Goal: Task Accomplishment & Management: Complete application form

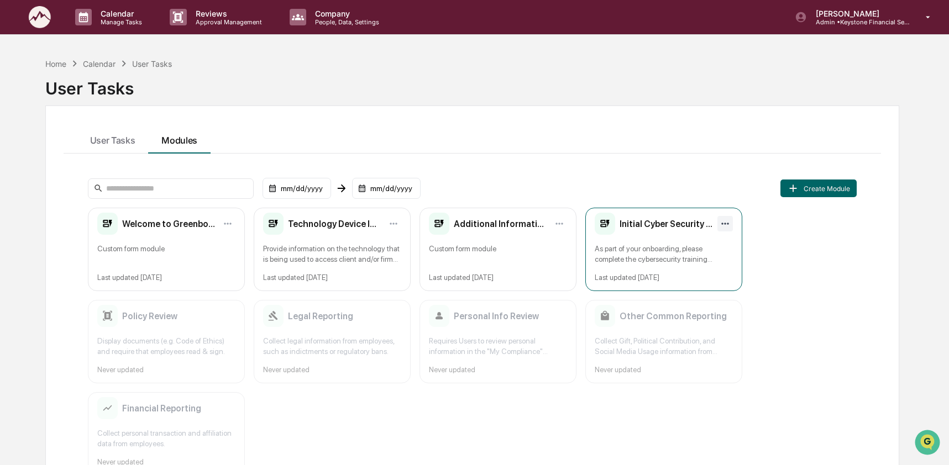
click at [722, 221] on html "Calendar Manage Tasks Reviews Approval Management Company People, Data, Setting…" at bounding box center [474, 232] width 949 height 465
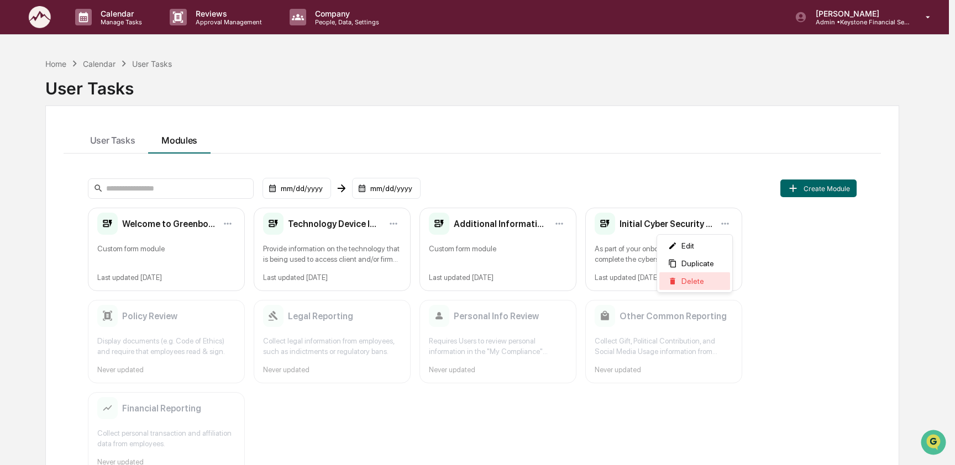
click at [717, 288] on div "Delete" at bounding box center [694, 282] width 71 height 18
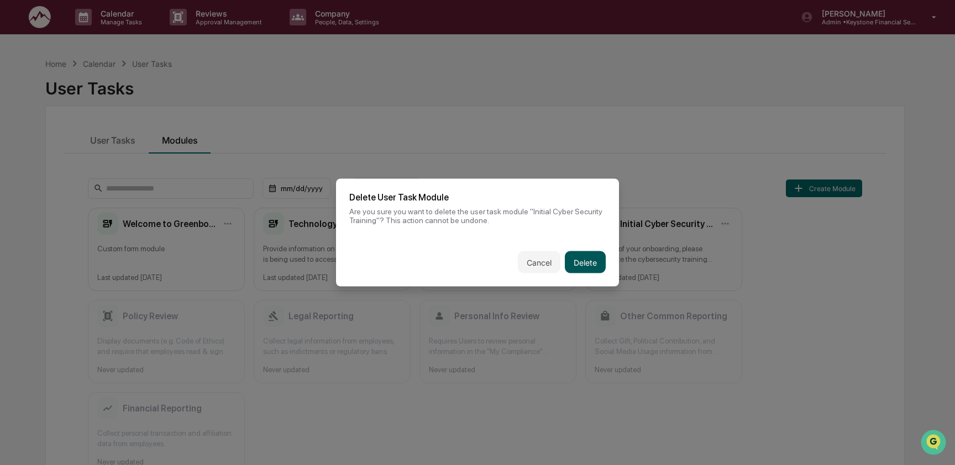
click at [572, 260] on button "Delete" at bounding box center [585, 263] width 41 height 22
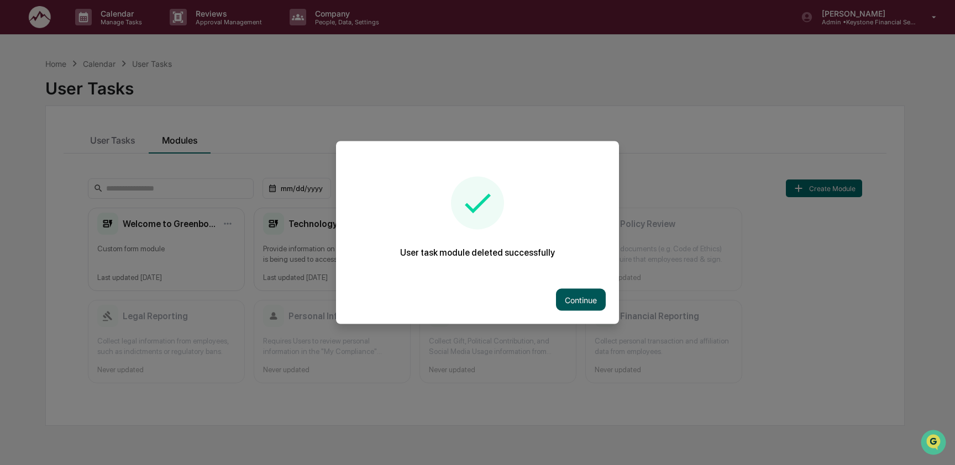
click at [572, 297] on button "Continue" at bounding box center [581, 300] width 50 height 22
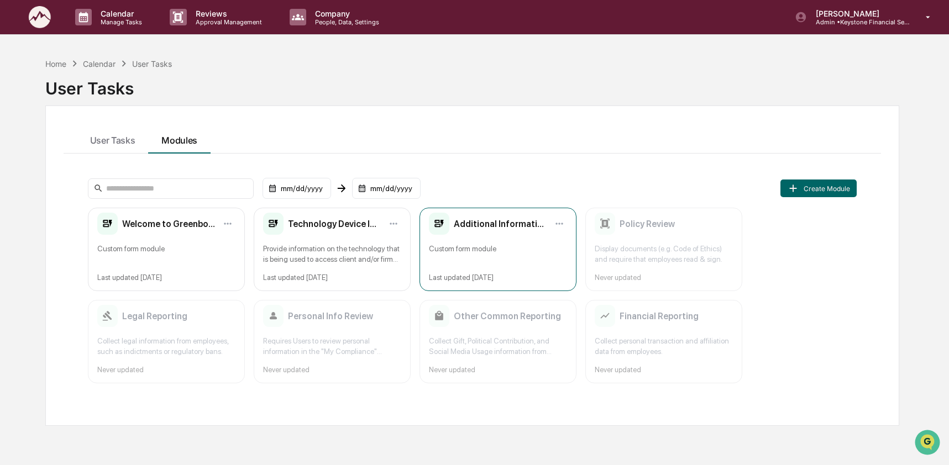
click at [535, 242] on div "Additional Information Custom form module Last updated [DATE]" at bounding box center [498, 249] width 157 height 83
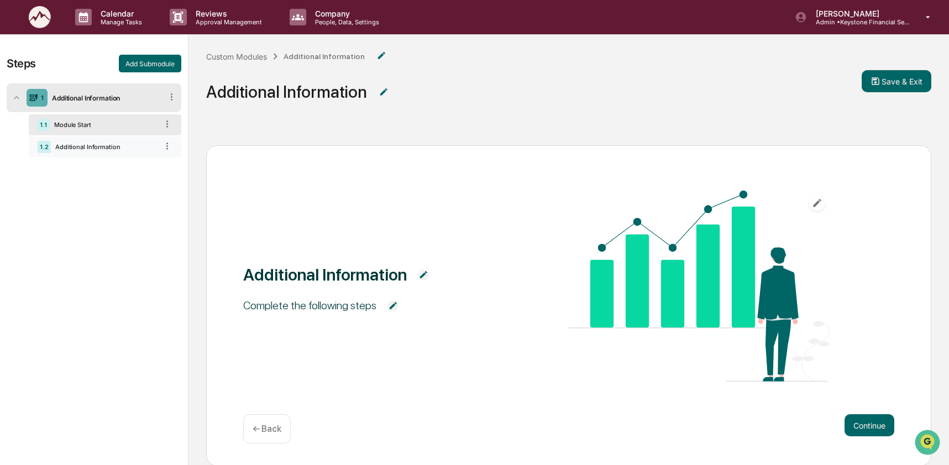
click at [82, 154] on div "1.2 Additional Information" at bounding box center [105, 147] width 153 height 21
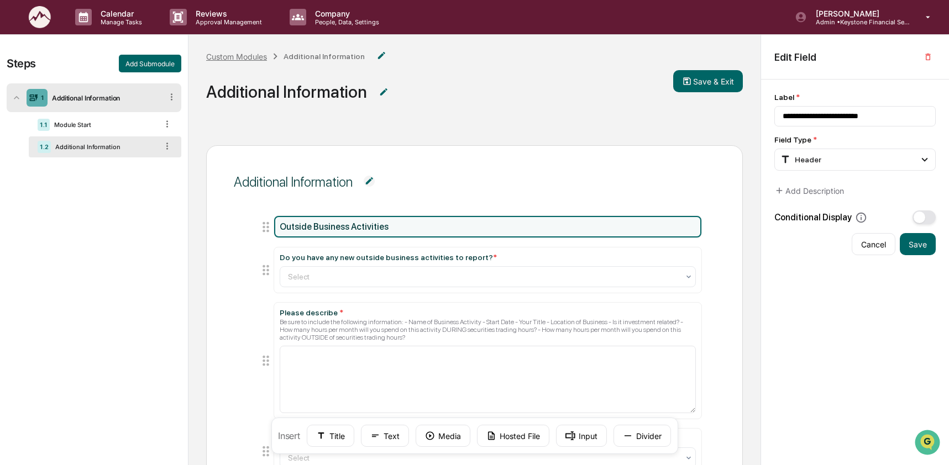
click at [243, 59] on div "Custom Modules" at bounding box center [236, 56] width 61 height 9
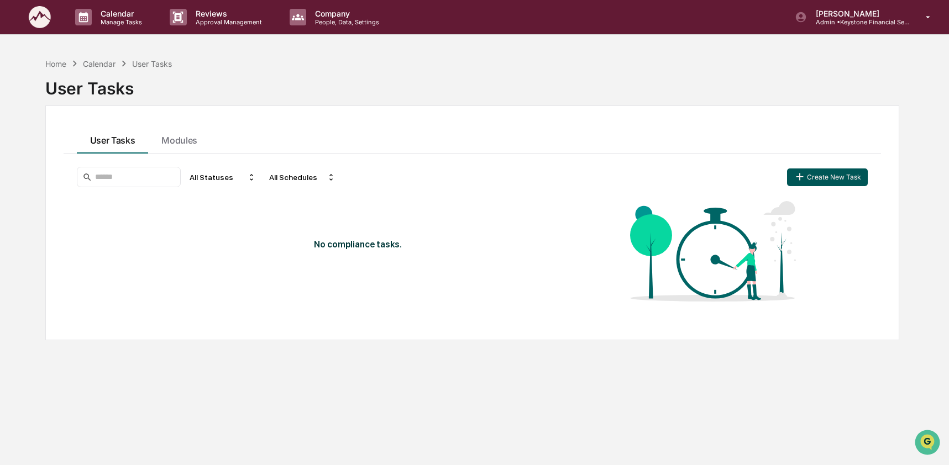
click at [834, 180] on button "Create New Task" at bounding box center [827, 178] width 81 height 18
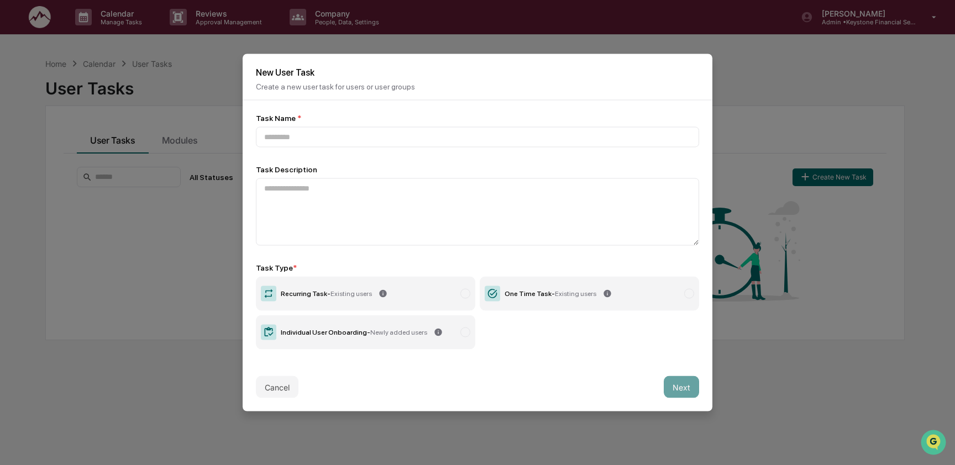
click at [588, 295] on span "Existing users" at bounding box center [575, 294] width 41 height 8
click at [325, 134] on input at bounding box center [477, 137] width 443 height 20
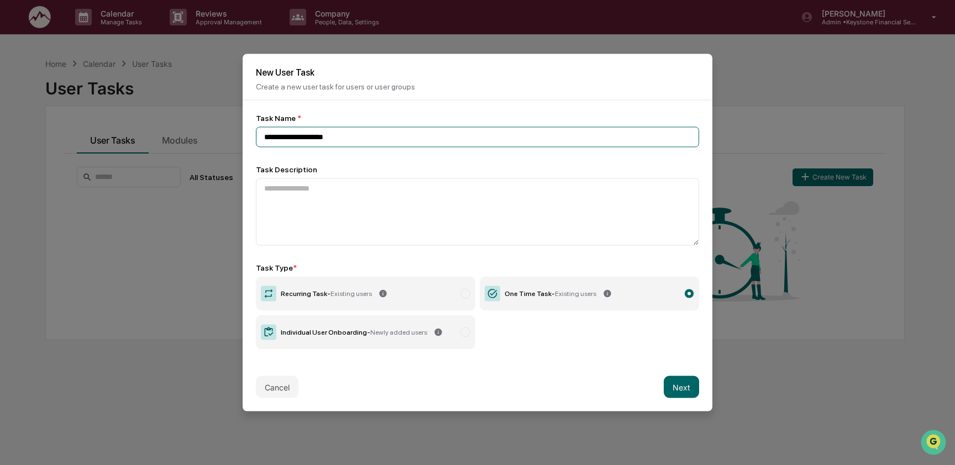
type input "**********"
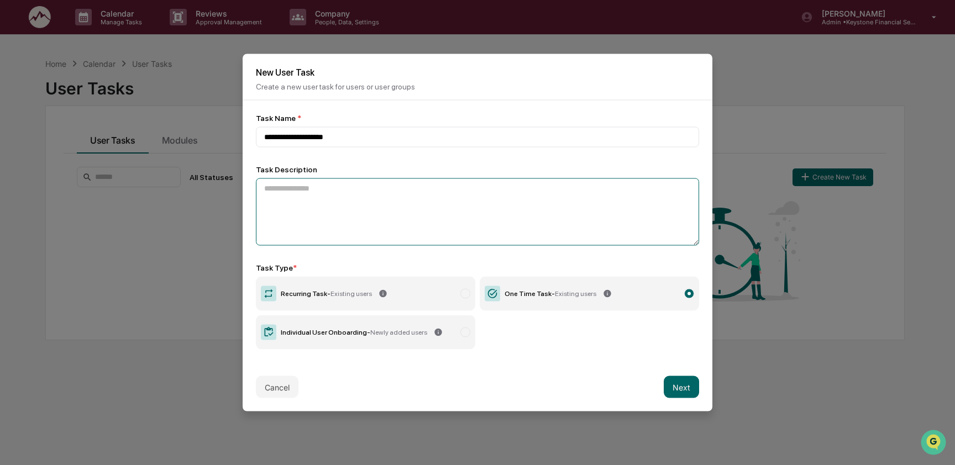
click at [347, 191] on textarea at bounding box center [477, 212] width 443 height 67
paste textarea "**********"
type textarea "**********"
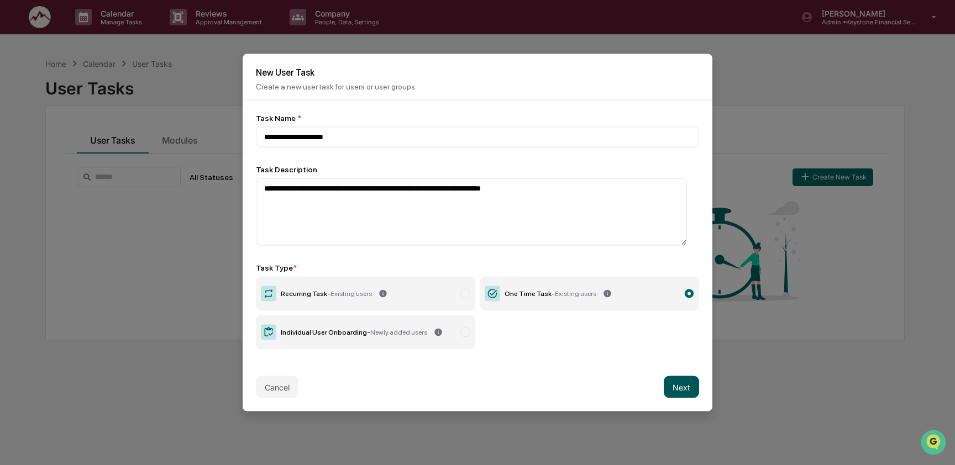
click at [679, 386] on button "Next" at bounding box center [681, 387] width 35 height 22
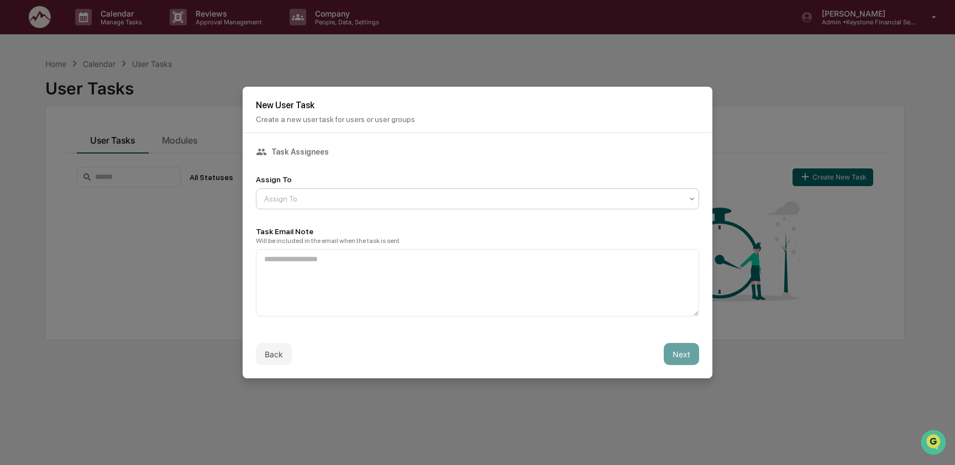
click at [366, 200] on div at bounding box center [473, 198] width 418 height 11
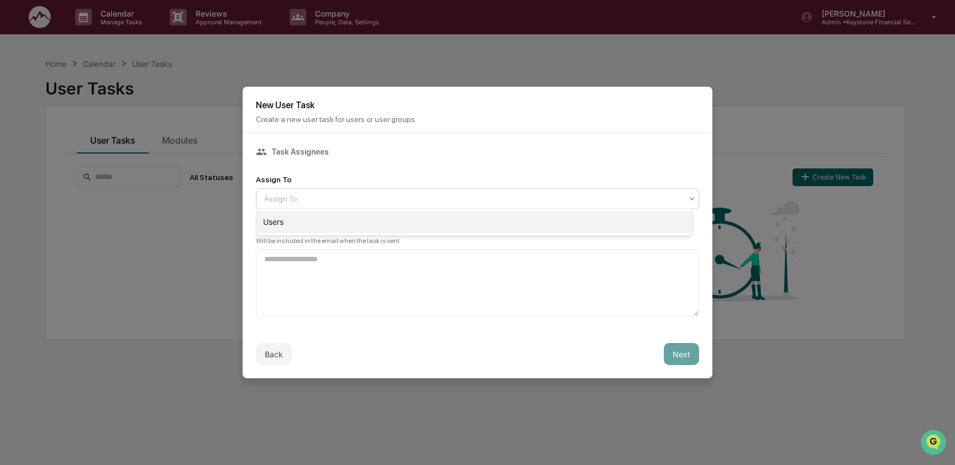
click at [363, 211] on div "Users" at bounding box center [474, 222] width 436 height 22
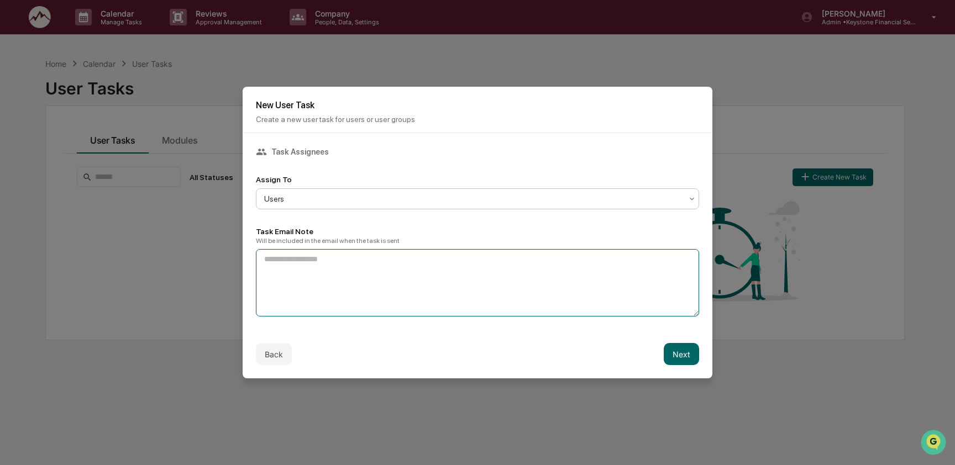
click at [332, 254] on textarea at bounding box center [477, 282] width 443 height 67
paste textarea "**********"
type textarea "**********"
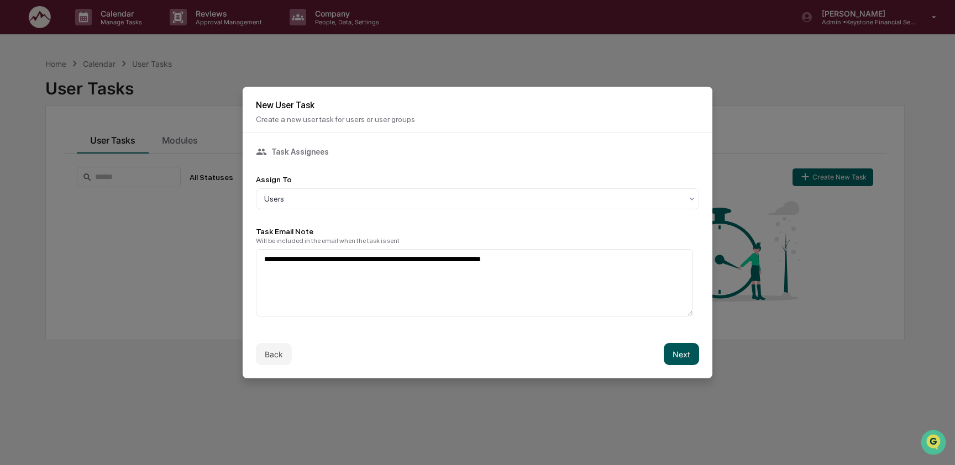
click at [682, 358] on button "Next" at bounding box center [681, 354] width 35 height 22
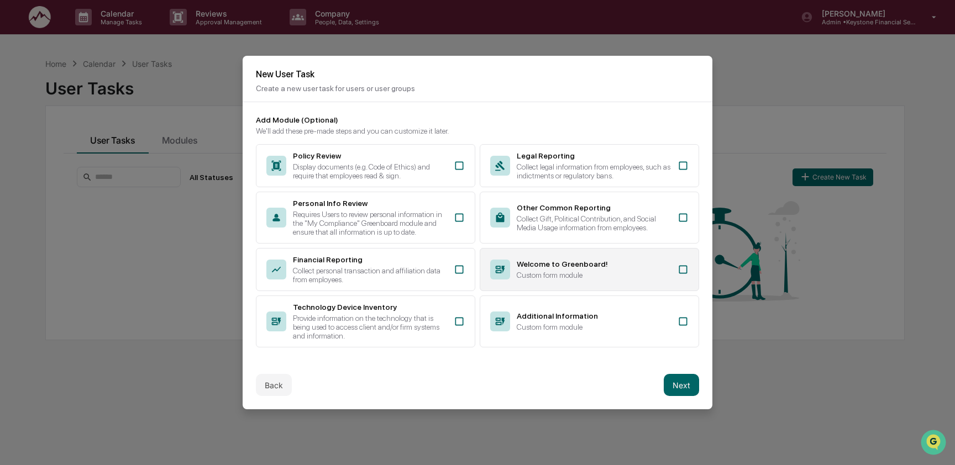
click at [678, 275] on icon at bounding box center [683, 269] width 11 height 11
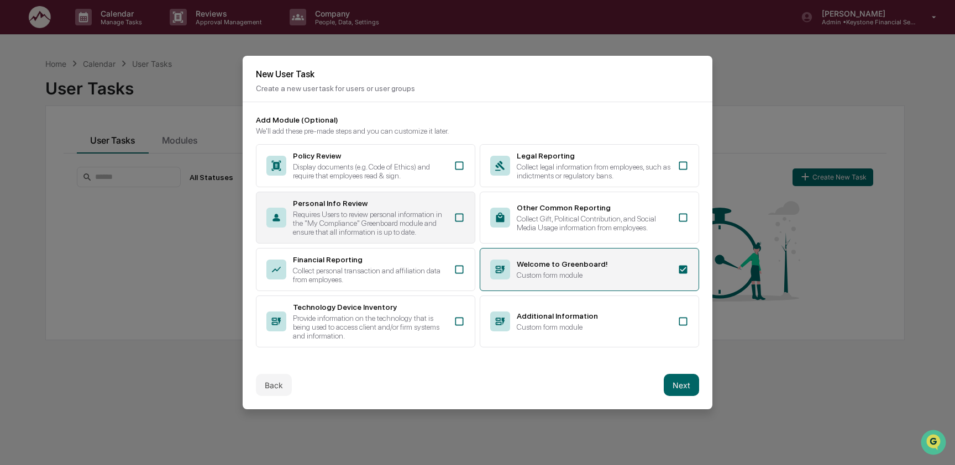
click at [400, 220] on div "Requires Users to review personal information in the "My Compliance" Greenboard…" at bounding box center [370, 223] width 154 height 27
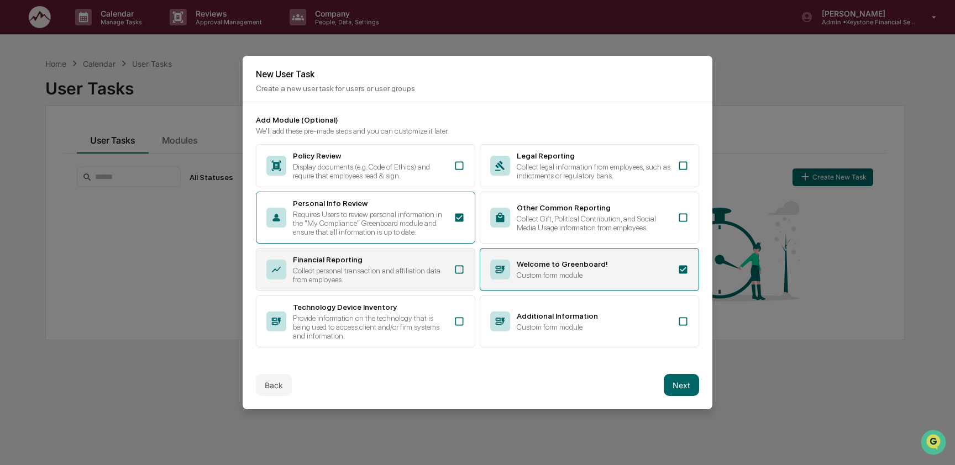
click at [410, 264] on div "Financial Reporting" at bounding box center [370, 259] width 154 height 9
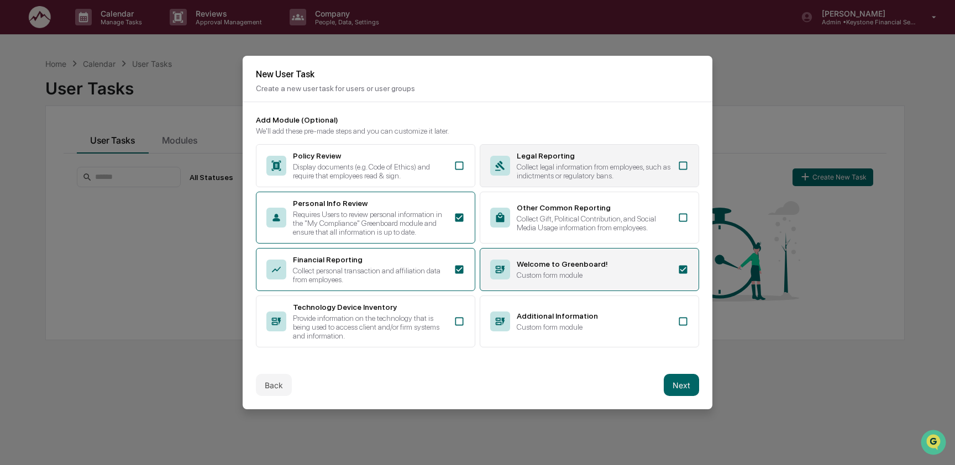
click at [583, 172] on div "Collect legal information from employees, such as indictments or regulatory ban…" at bounding box center [594, 172] width 154 height 18
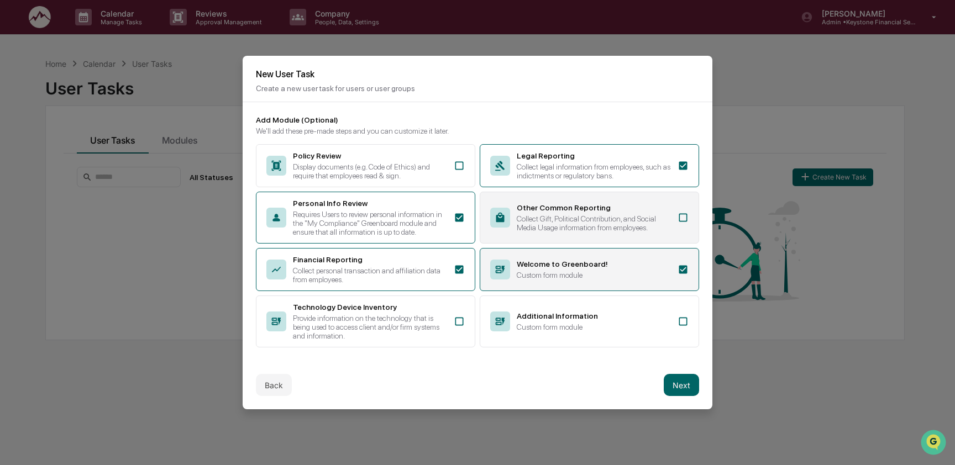
click at [588, 217] on div "Collect Gift, Political Contribution, and Social Media Usage information from e…" at bounding box center [594, 223] width 154 height 18
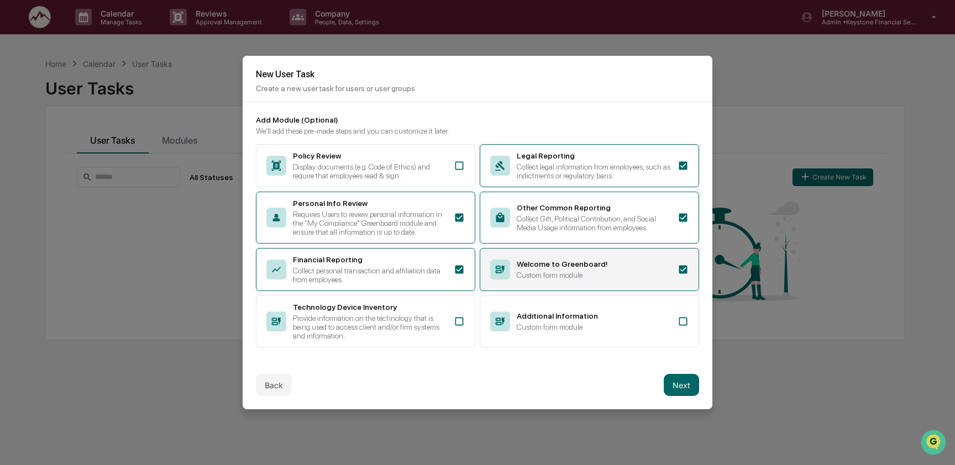
scroll to position [11, 0]
click at [677, 383] on button "Next" at bounding box center [681, 385] width 35 height 22
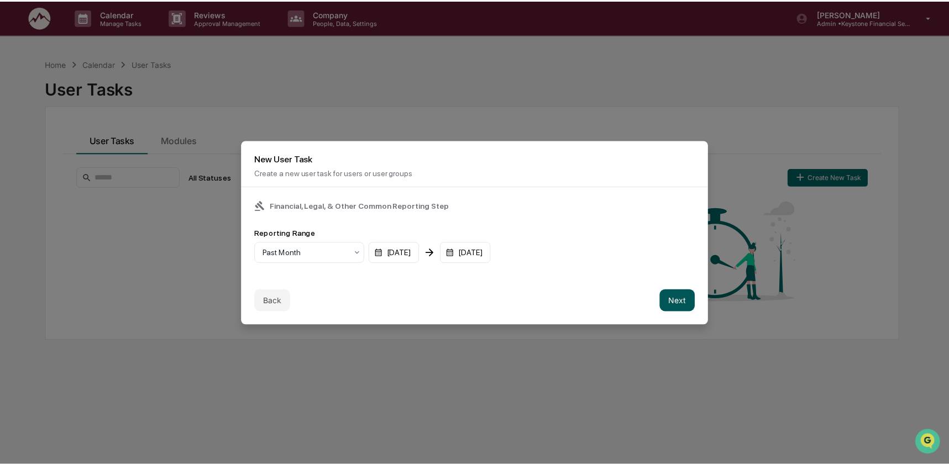
scroll to position [0, 0]
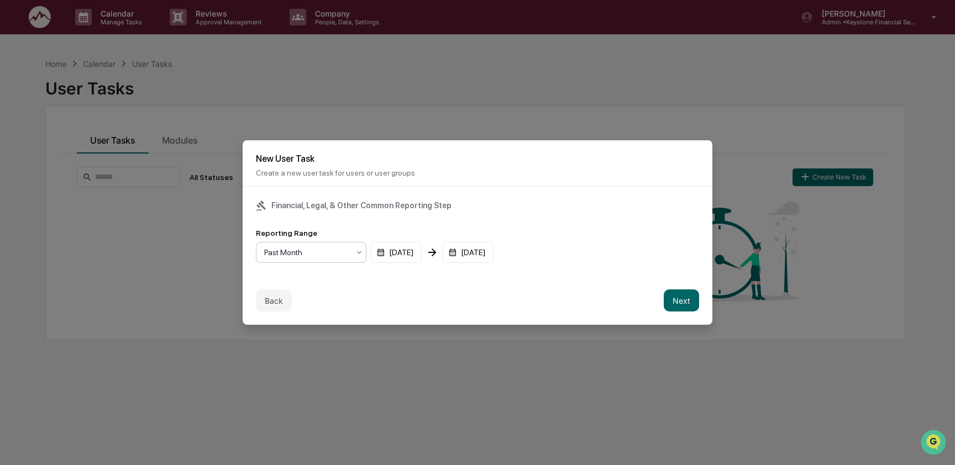
click at [330, 252] on div at bounding box center [306, 252] width 85 height 11
click at [330, 292] on div "Past Quarter" at bounding box center [310, 298] width 109 height 22
click at [680, 301] on button "Next" at bounding box center [681, 301] width 35 height 22
click at [302, 252] on div "mm/dd/yyyy" at bounding box center [290, 252] width 69 height 21
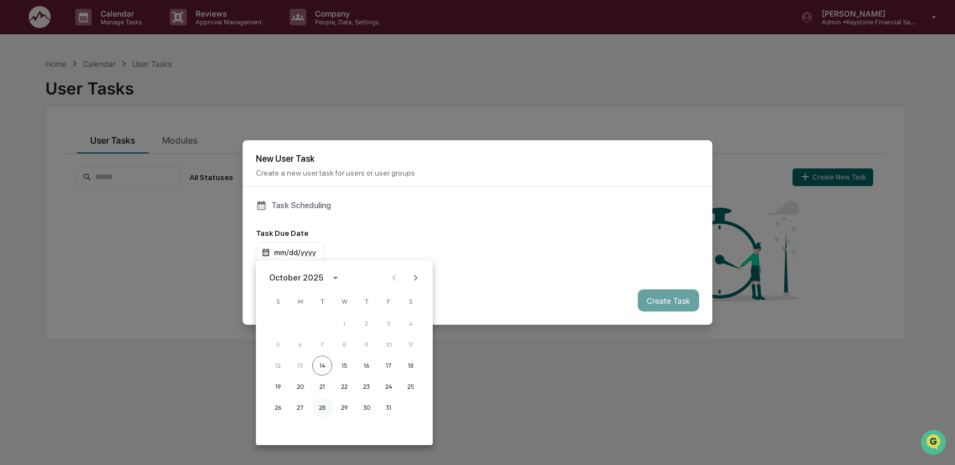
click at [324, 406] on button "28" at bounding box center [322, 408] width 20 height 20
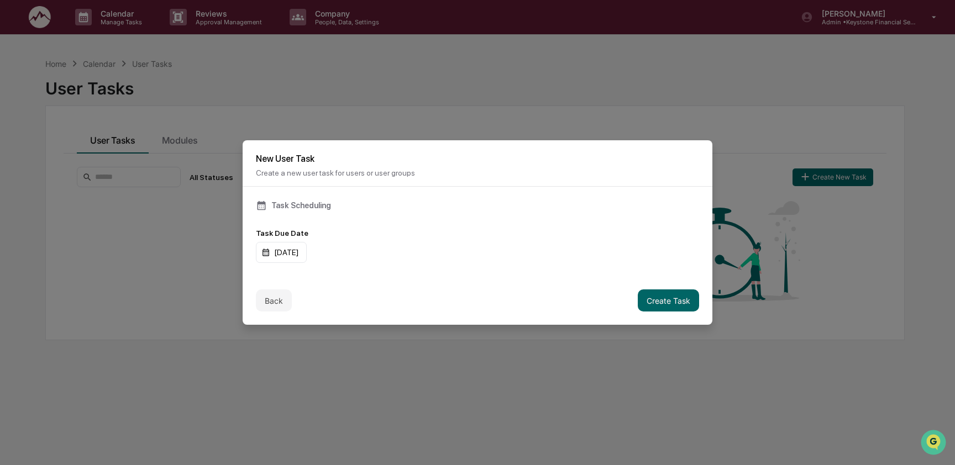
click at [389, 291] on div "Back Create Task" at bounding box center [478, 300] width 470 height 49
click at [658, 300] on button "Create Task" at bounding box center [668, 301] width 61 height 22
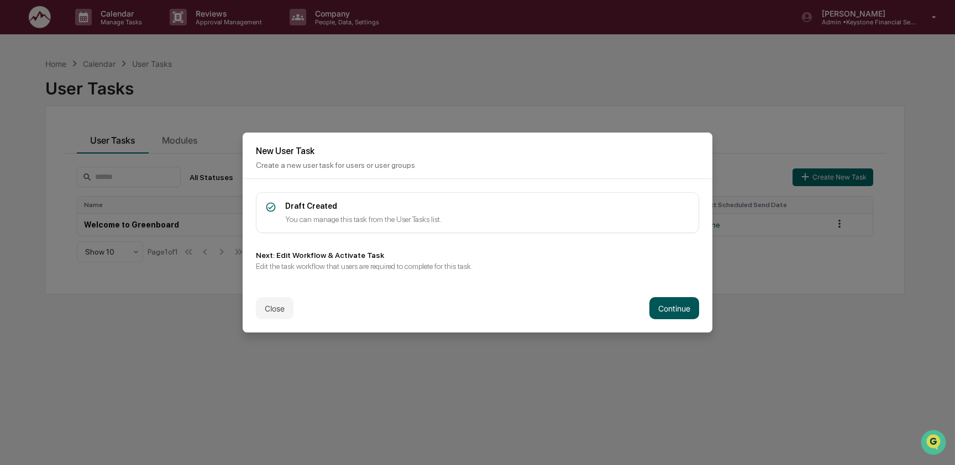
click at [661, 304] on button "Continue" at bounding box center [675, 308] width 50 height 22
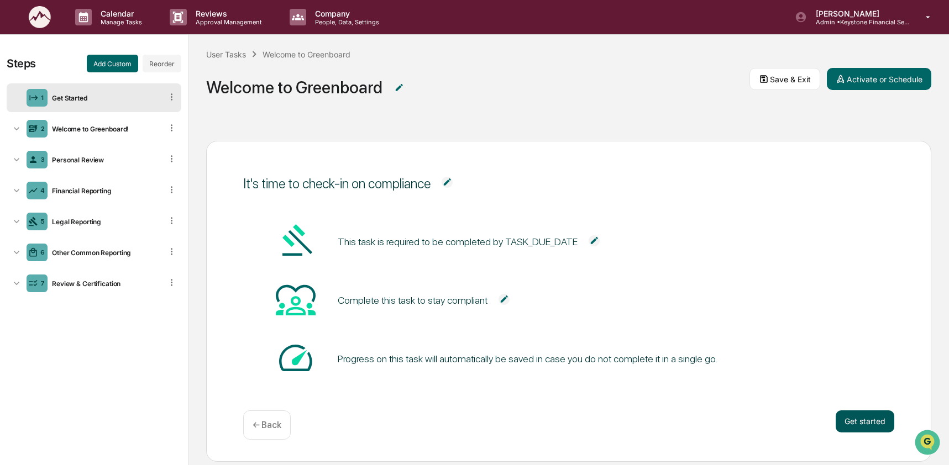
click at [861, 423] on button "Get started" at bounding box center [865, 422] width 59 height 22
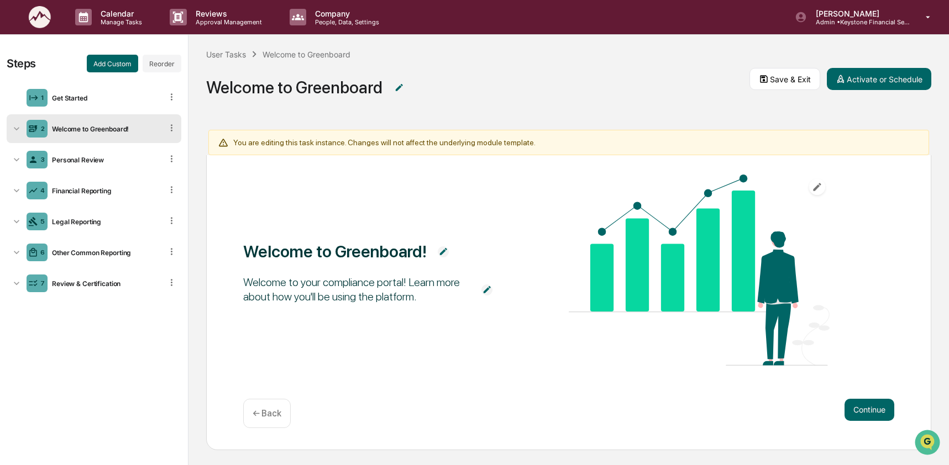
scroll to position [45, 0]
click at [866, 411] on button "Continue" at bounding box center [870, 409] width 50 height 22
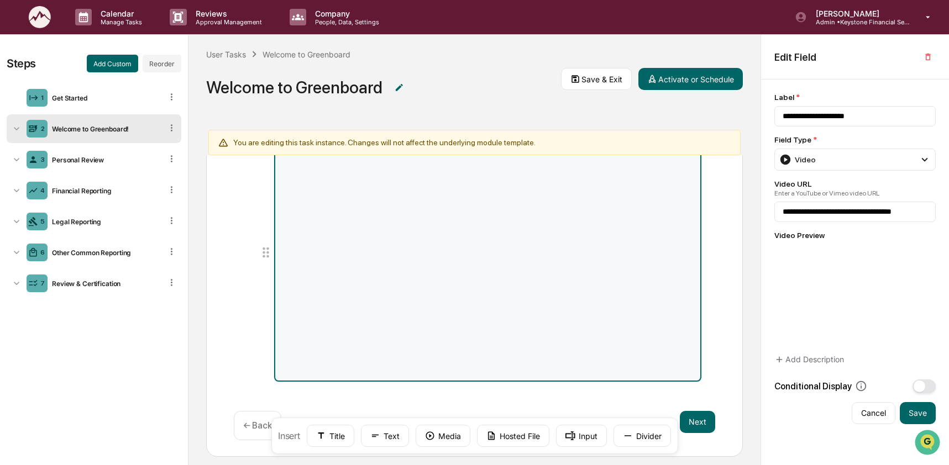
scroll to position [124, 0]
click at [709, 417] on button "Next" at bounding box center [697, 418] width 35 height 22
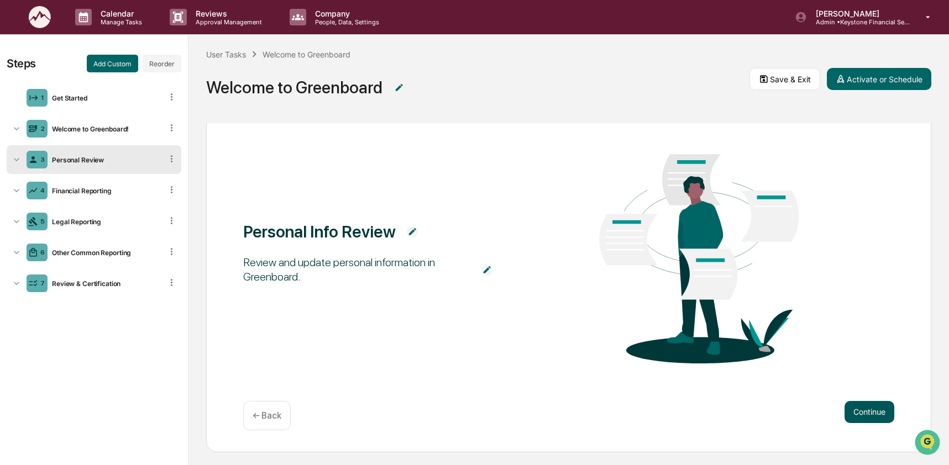
click at [847, 405] on button "Continue" at bounding box center [870, 412] width 50 height 22
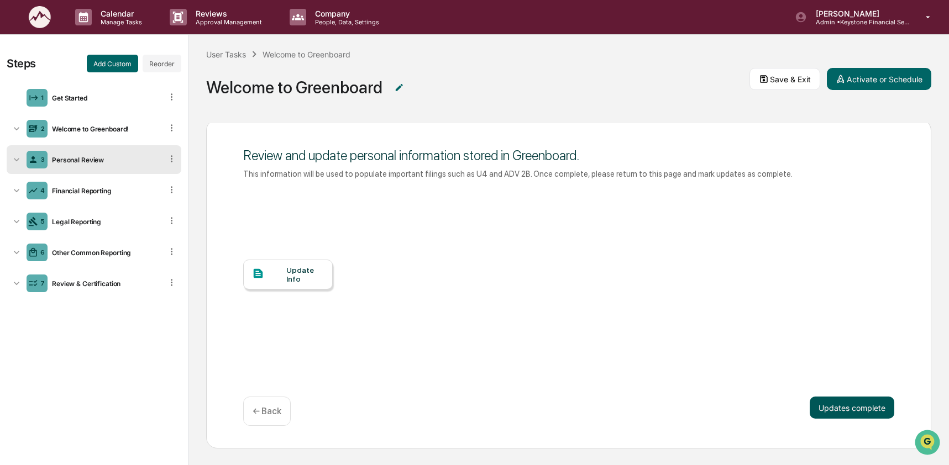
scroll to position [19, 0]
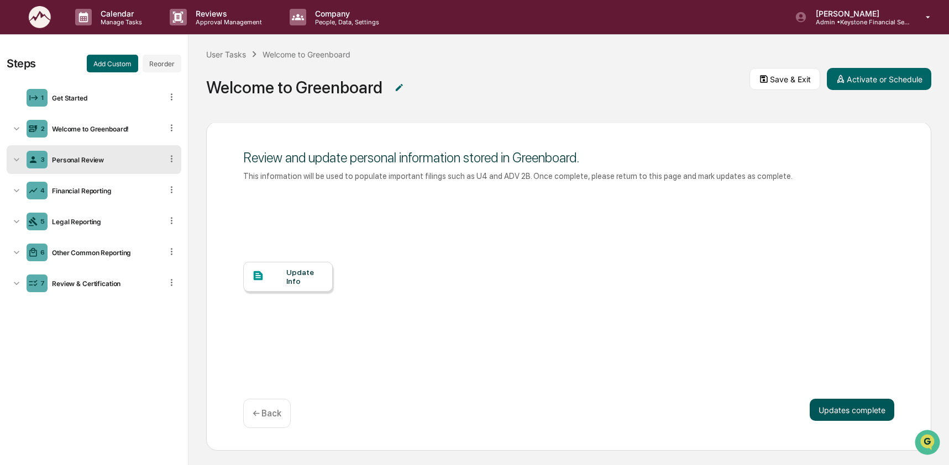
click at [848, 406] on button "Updates complete" at bounding box center [852, 410] width 85 height 22
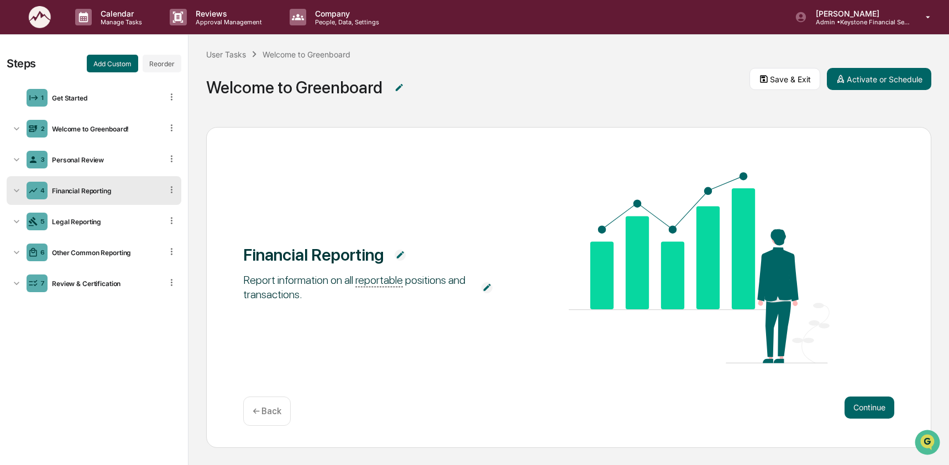
scroll to position [13, 0]
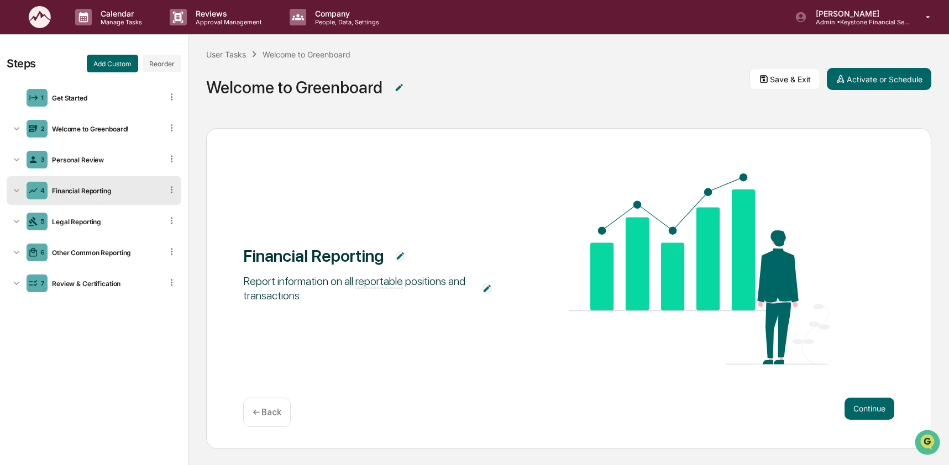
click at [848, 406] on button "Continue" at bounding box center [870, 409] width 50 height 22
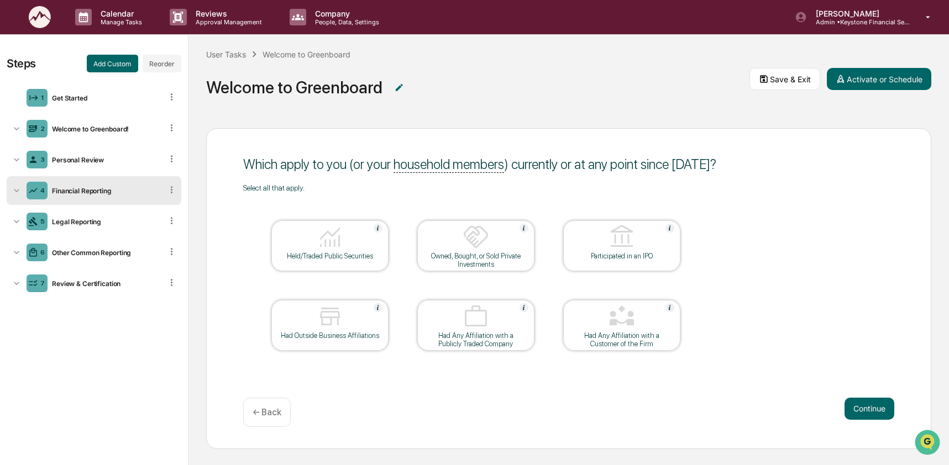
click at [848, 406] on button "Continue" at bounding box center [870, 409] width 50 height 22
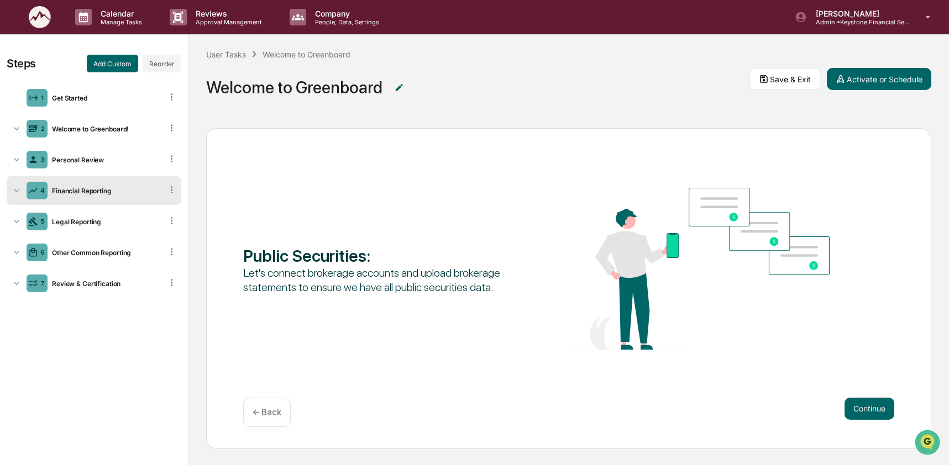
click at [848, 406] on button "Continue" at bounding box center [870, 409] width 50 height 22
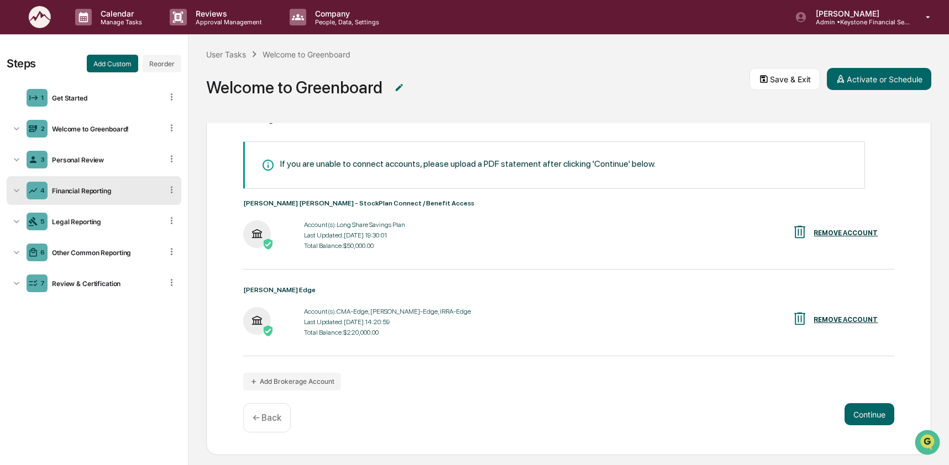
scroll to position [84, 0]
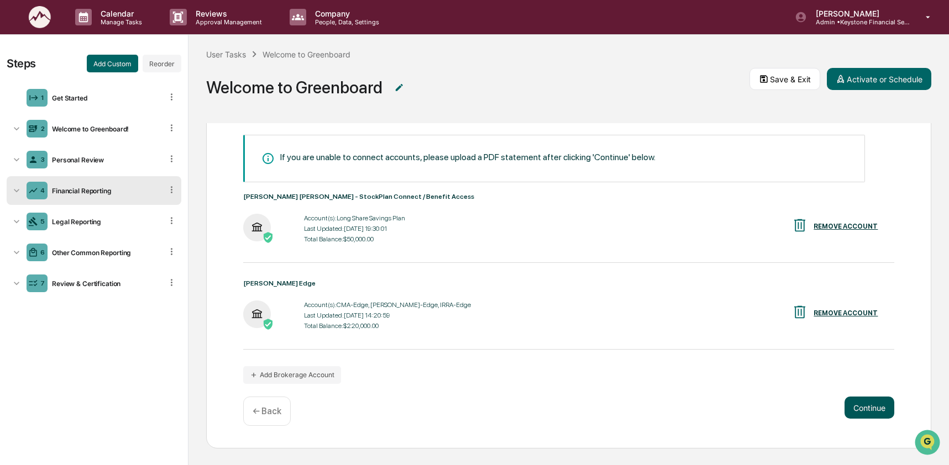
click at [878, 414] on button "Continue" at bounding box center [870, 408] width 50 height 22
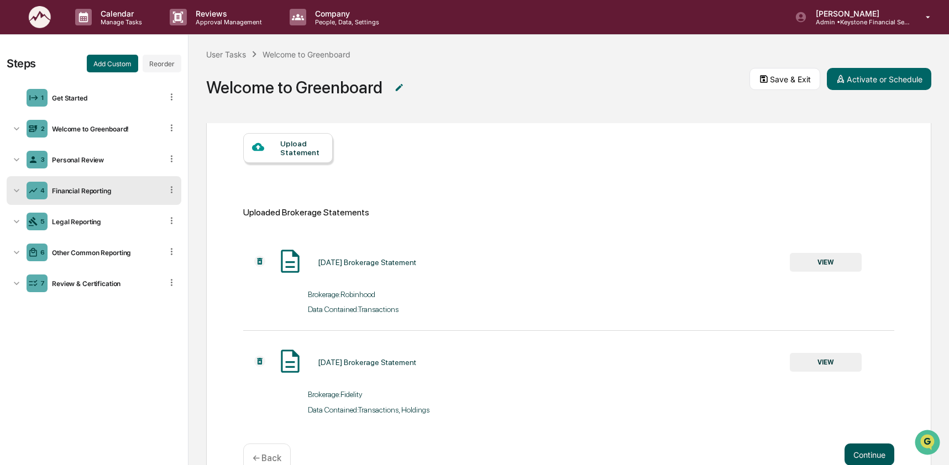
scroll to position [142, 0]
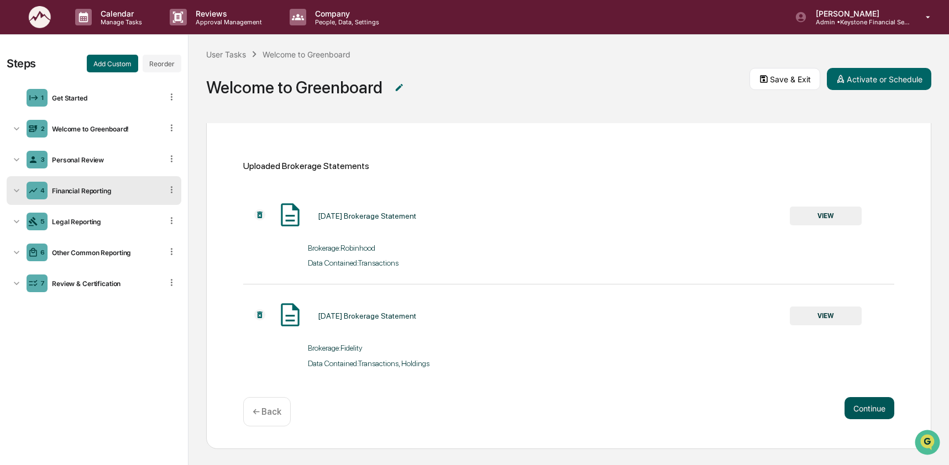
click at [876, 415] on button "Continue" at bounding box center [870, 408] width 50 height 22
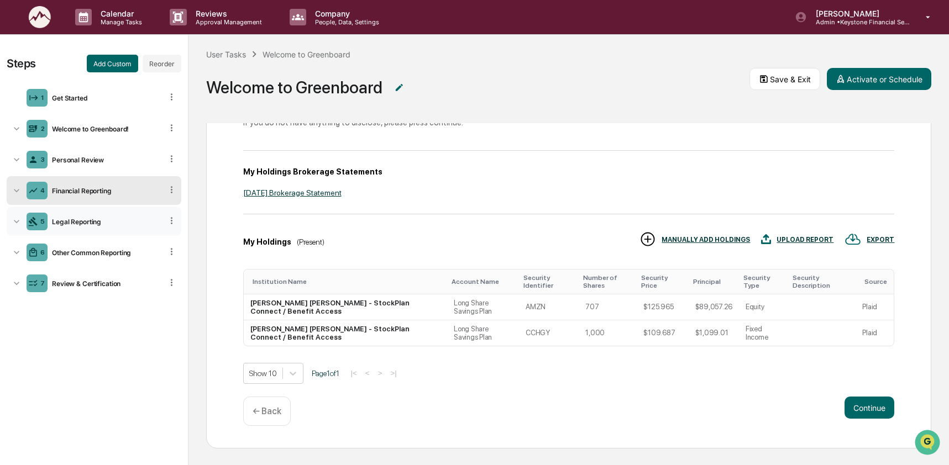
click at [82, 227] on div "5 Legal Reporting" at bounding box center [94, 221] width 175 height 29
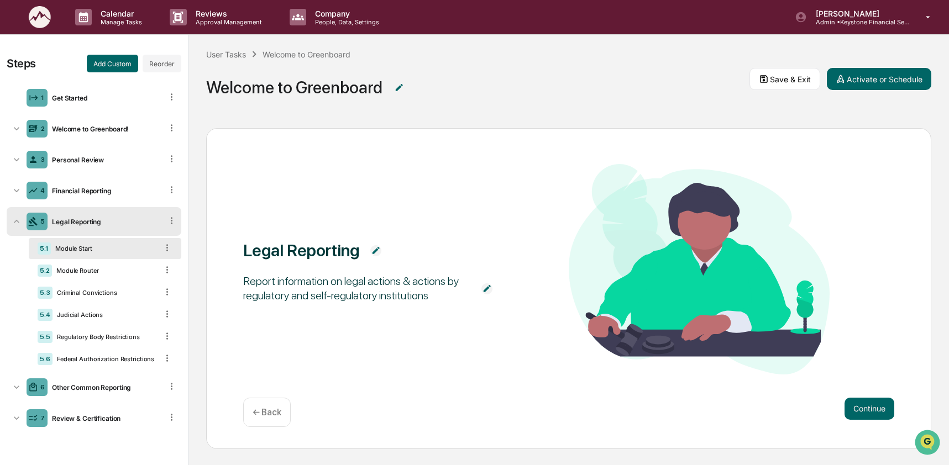
click at [13, 218] on icon at bounding box center [16, 221] width 11 height 11
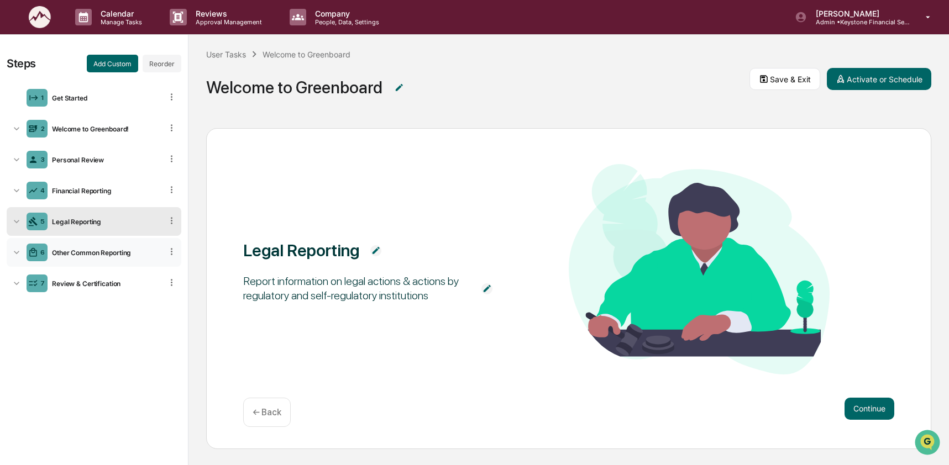
click at [75, 259] on div "6 Other Common Reporting" at bounding box center [94, 252] width 175 height 29
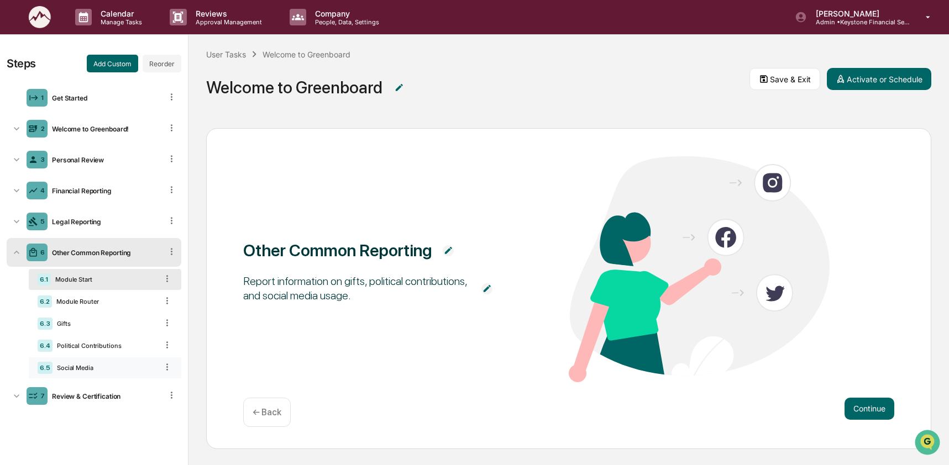
click at [85, 369] on div "Social Media" at bounding box center [105, 368] width 105 height 8
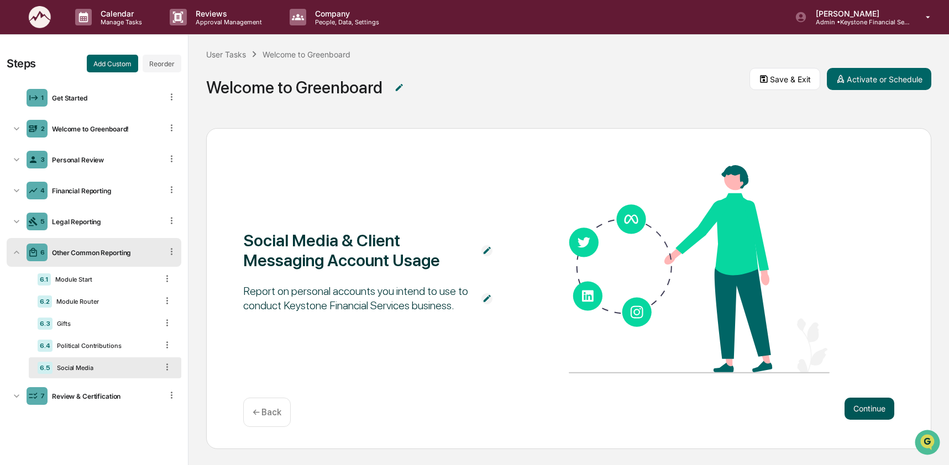
click at [845, 402] on button "Continue" at bounding box center [870, 409] width 50 height 22
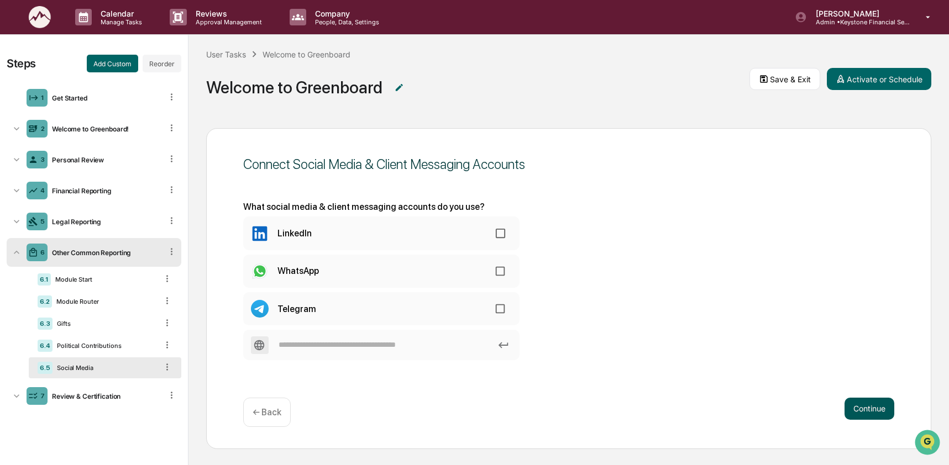
click at [845, 404] on button "Continue" at bounding box center [870, 409] width 50 height 22
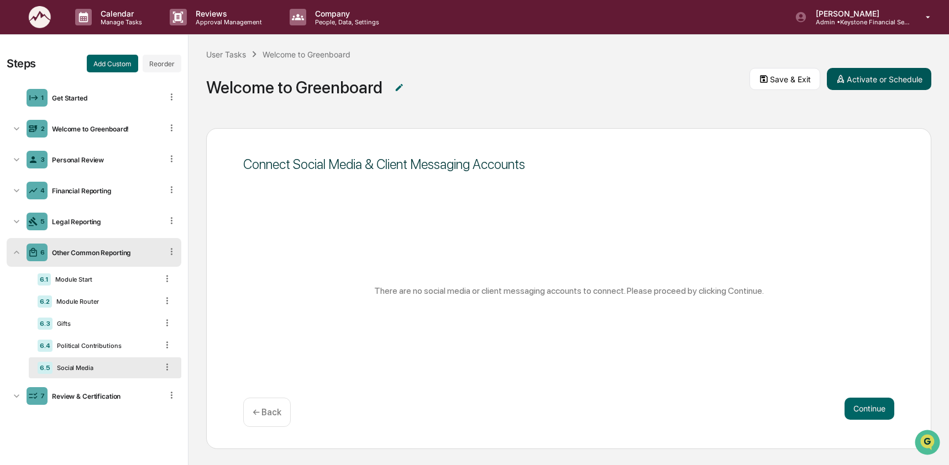
click at [852, 72] on button "Activate or Schedule" at bounding box center [879, 79] width 104 height 22
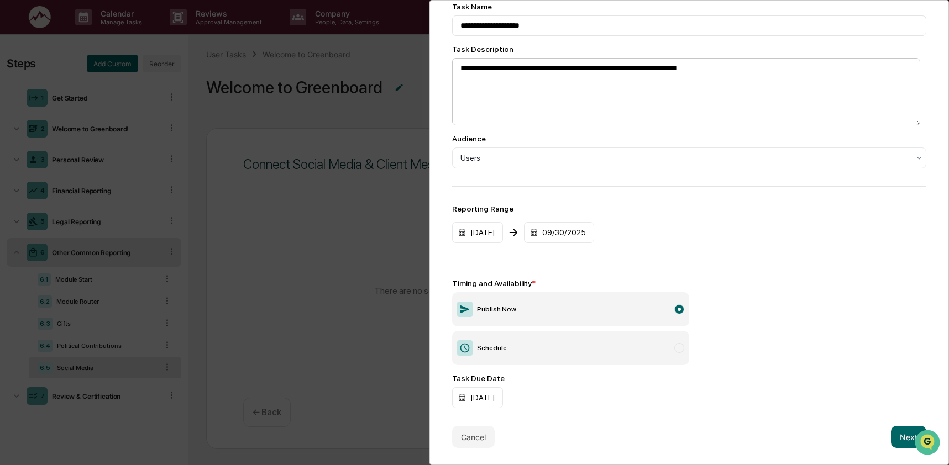
scroll to position [83, 0]
click at [899, 429] on button "Next" at bounding box center [908, 437] width 35 height 22
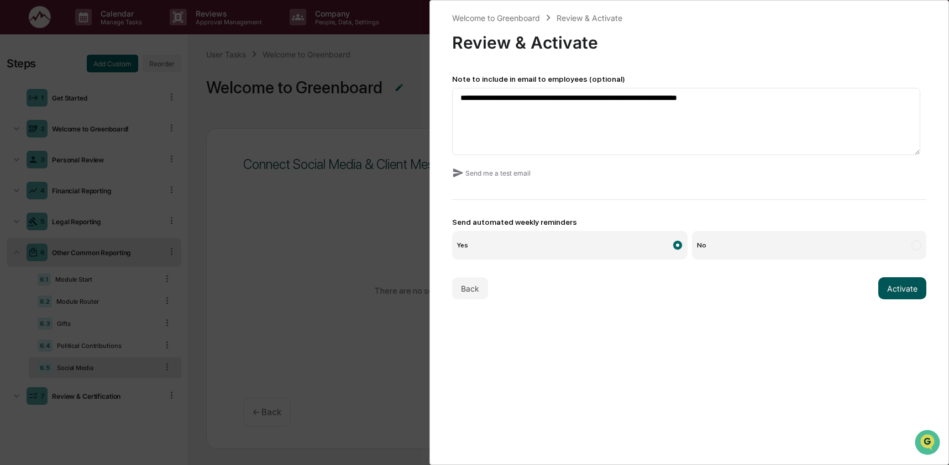
click at [907, 285] on button "Activate" at bounding box center [902, 288] width 48 height 22
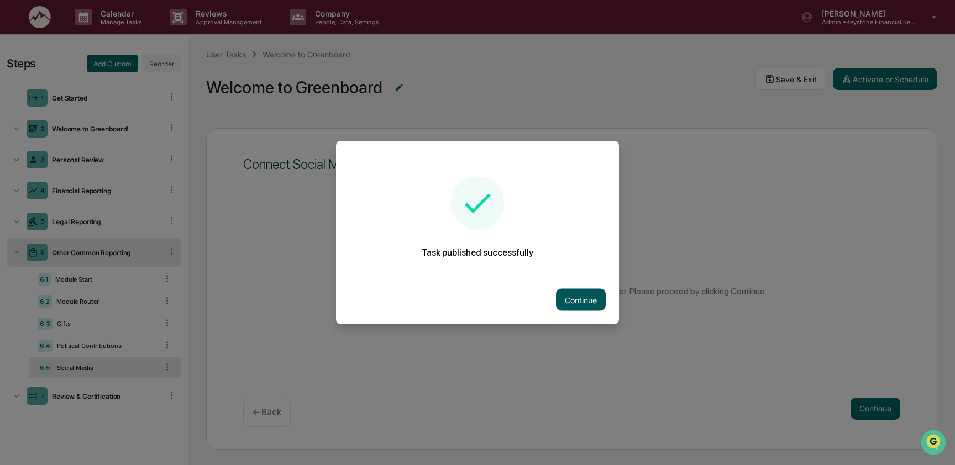
click at [569, 294] on button "Continue" at bounding box center [581, 300] width 50 height 22
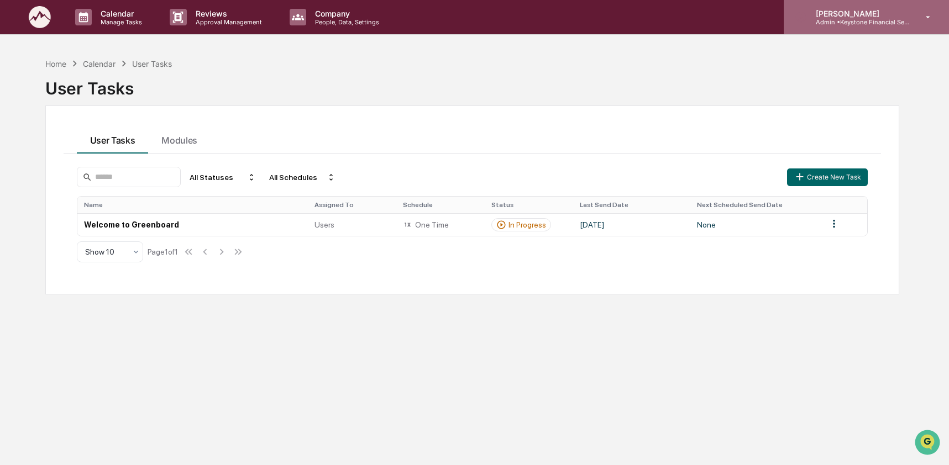
click at [853, 23] on p "Admin • Keystone Financial Services" at bounding box center [858, 22] width 103 height 8
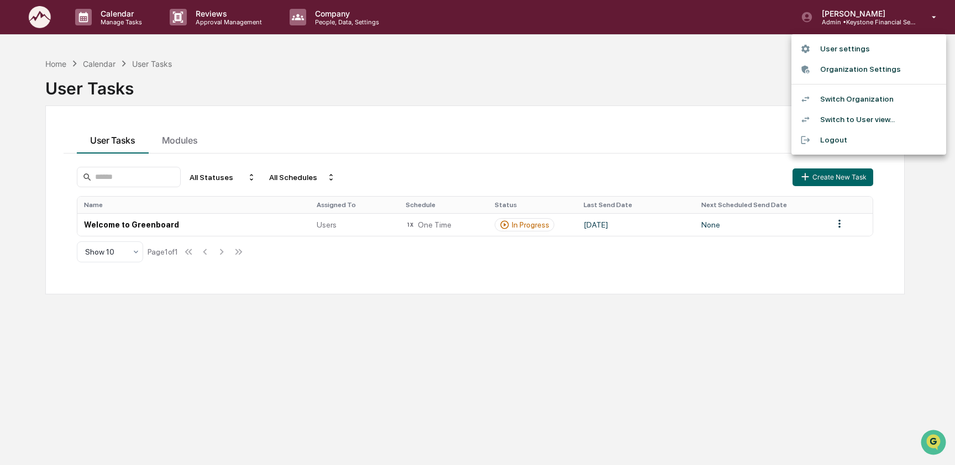
click at [858, 102] on li "Switch Organization" at bounding box center [869, 99] width 155 height 20
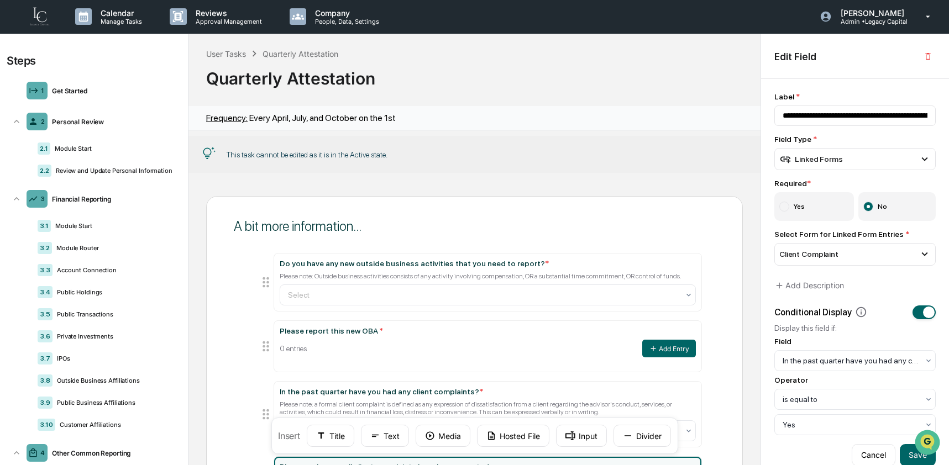
scroll to position [8, 0]
